Goal: Task Accomplishment & Management: Manage account settings

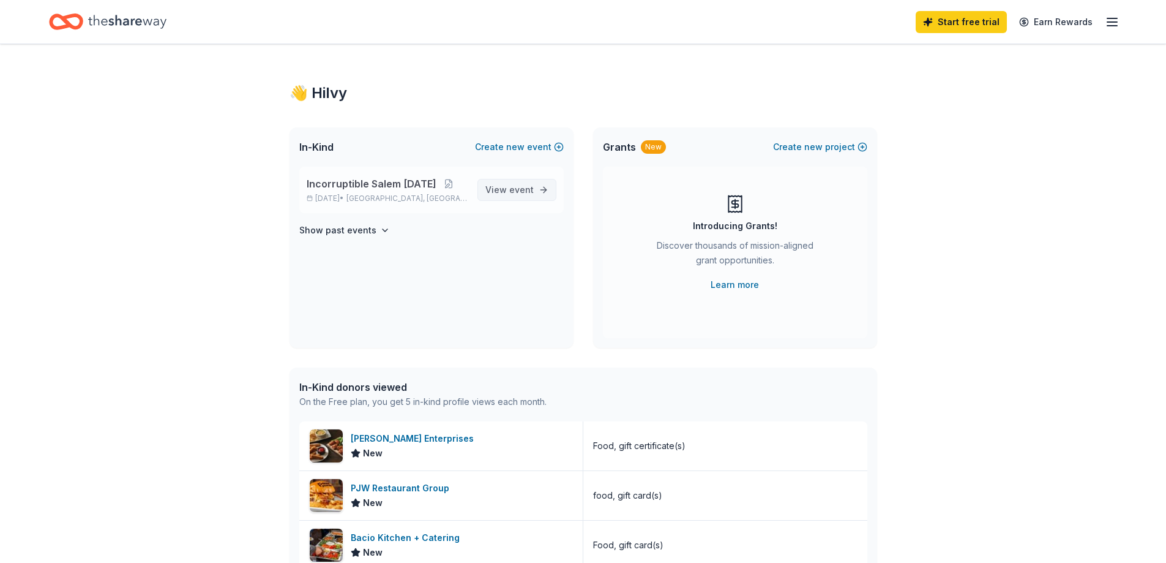
click at [504, 193] on span "View event" at bounding box center [509, 189] width 48 height 15
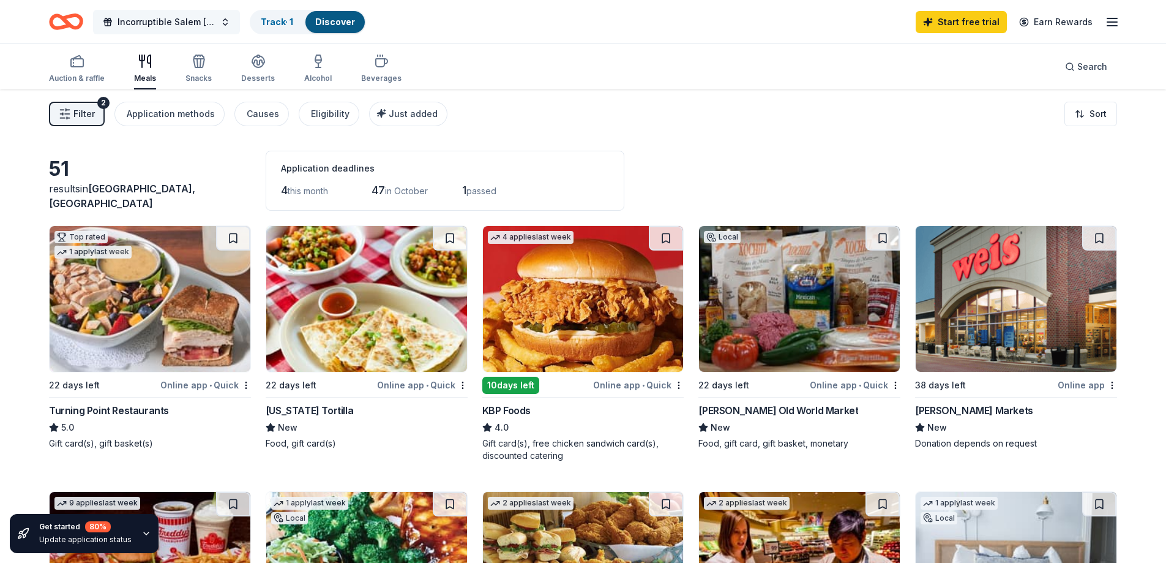
click at [144, 28] on span "Incorruptible Salem [DATE]" at bounding box center [167, 22] width 98 height 15
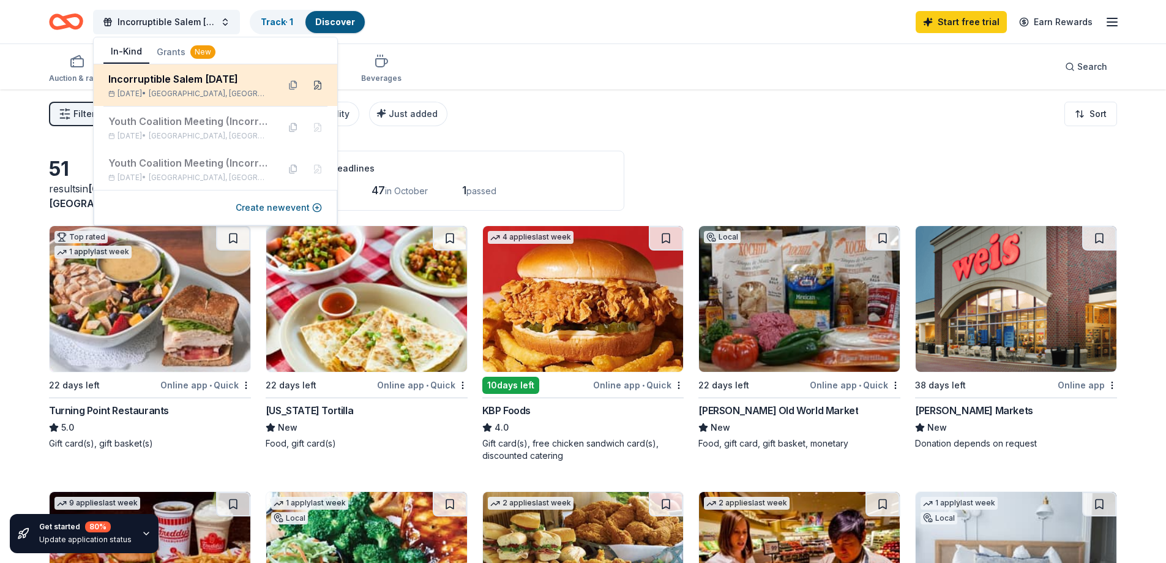
click at [323, 86] on button at bounding box center [318, 85] width 20 height 20
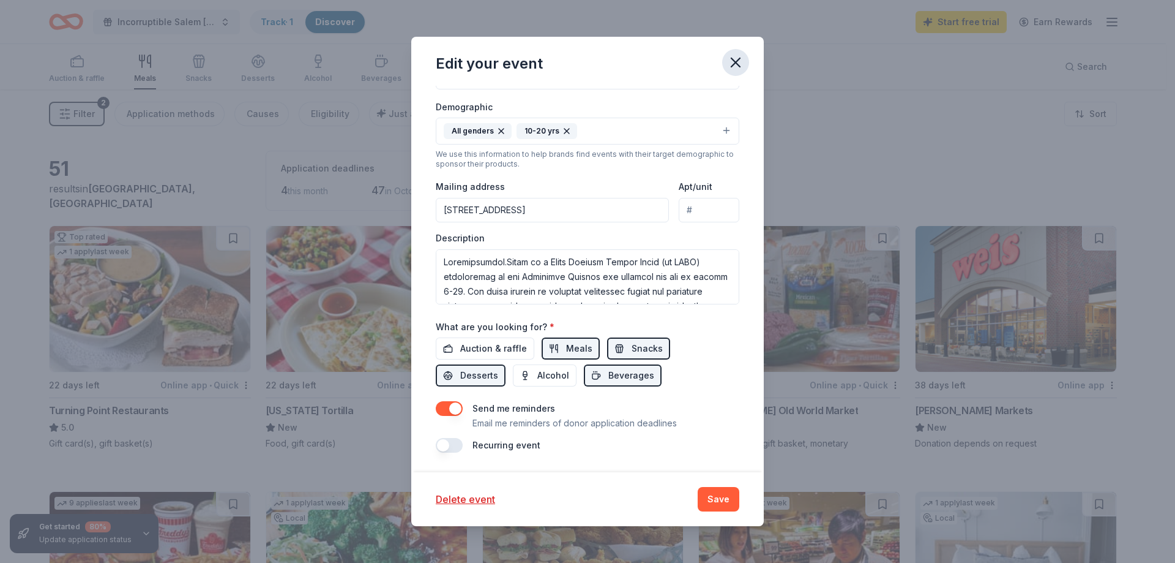
click at [740, 65] on icon "button" at bounding box center [735, 62] width 17 height 17
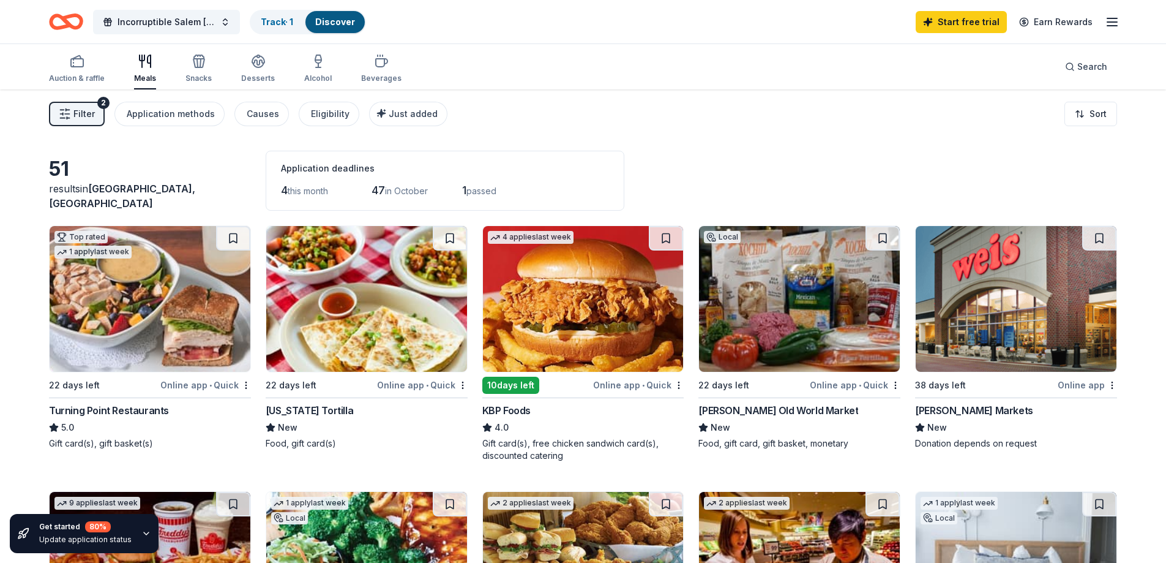
click at [56, 12] on icon "Home" at bounding box center [66, 21] width 34 height 29
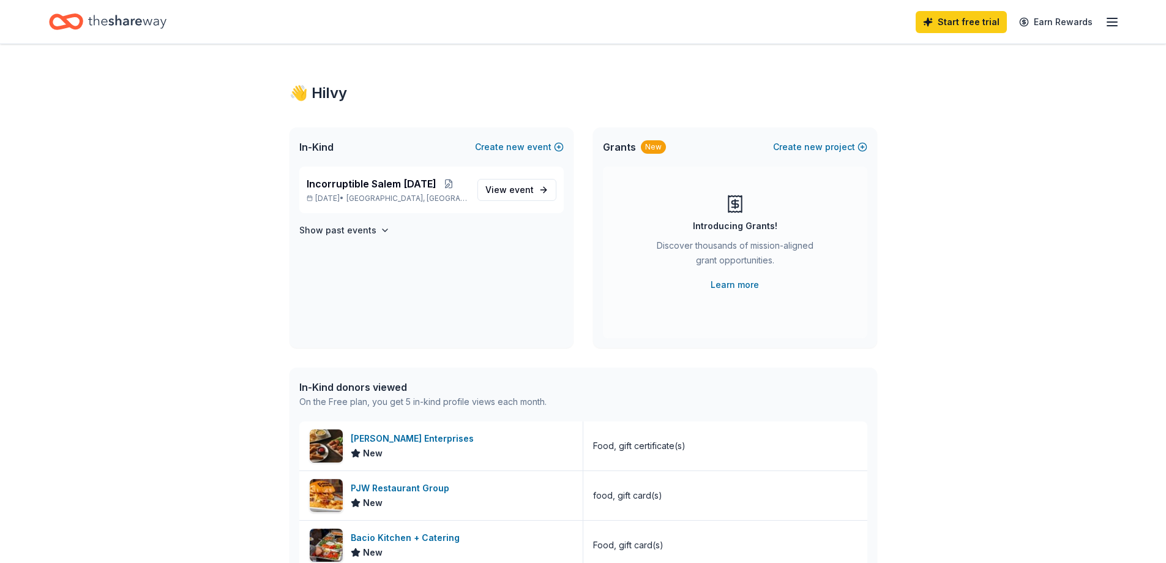
click at [1107, 20] on icon "button" at bounding box center [1112, 22] width 15 height 15
click at [1022, 67] on div "[EMAIL_ADDRESS][DOMAIN_NAME]" at bounding box center [1027, 64] width 163 height 15
click at [977, 91] on link "Account" at bounding box center [965, 95] width 39 height 12
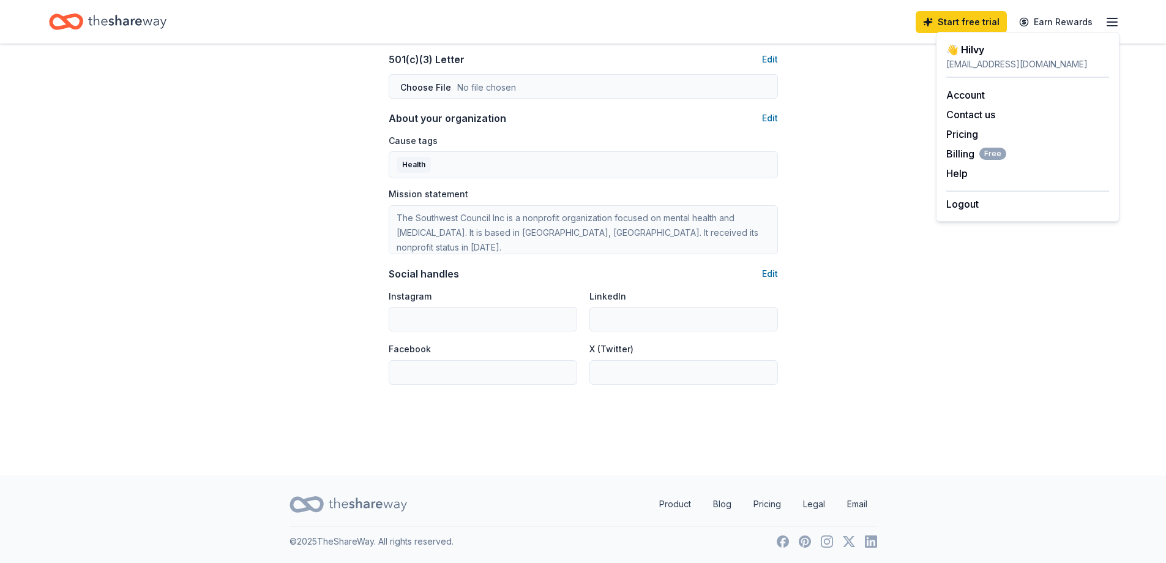
scroll to position [664, 0]
